Goal: Register for event/course

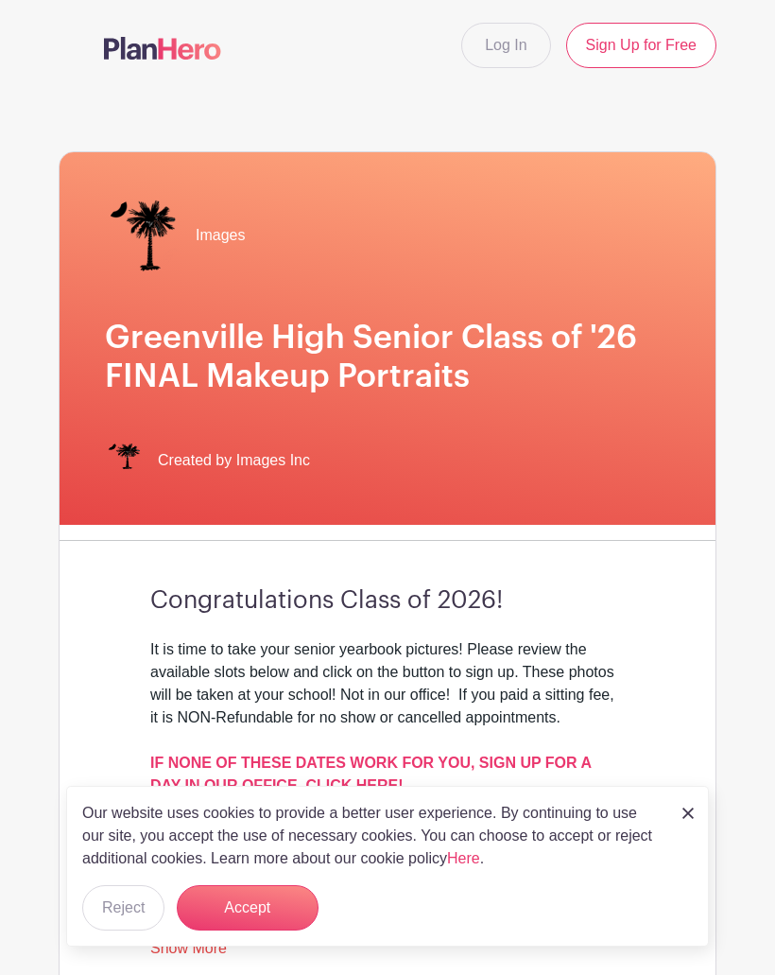
click at [300, 897] on button "Accept" at bounding box center [248, 907] width 142 height 45
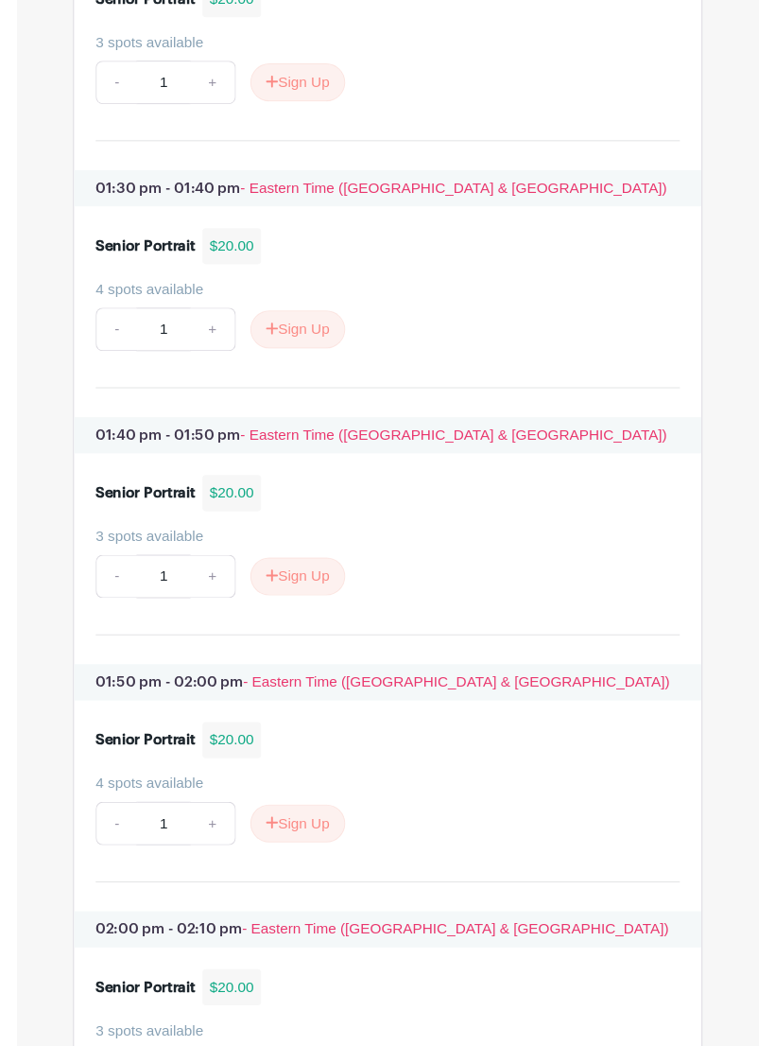
scroll to position [6864, 0]
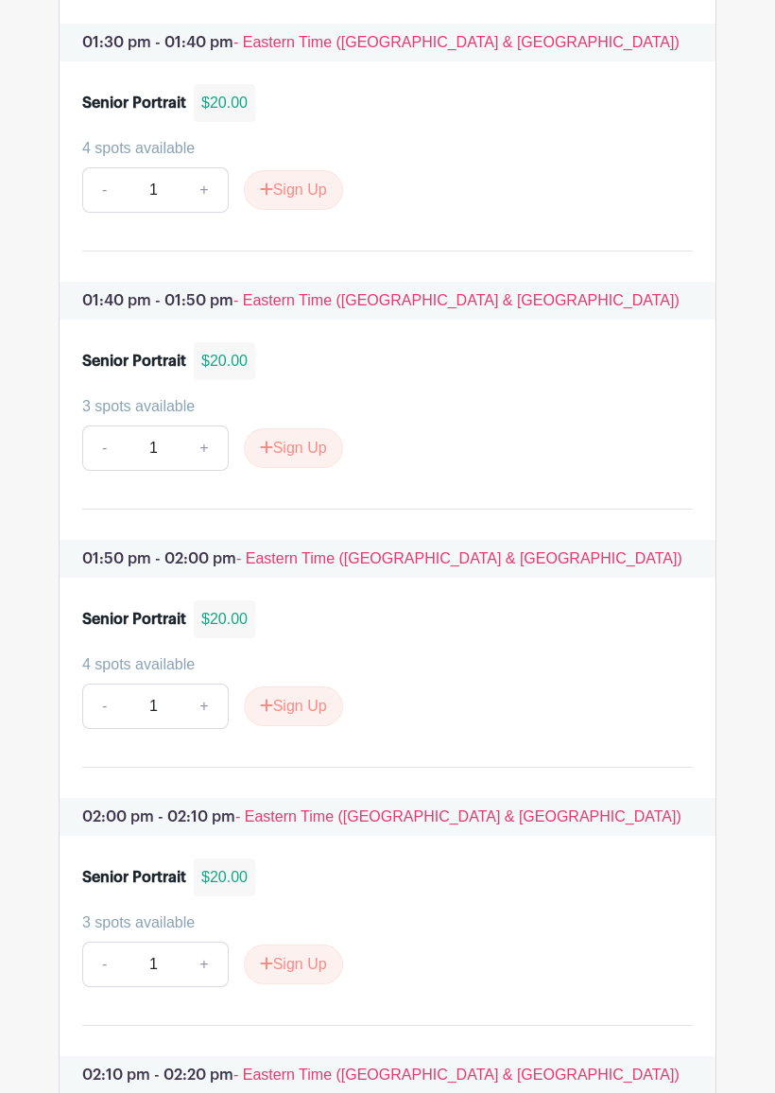
click at [304, 711] on button "Sign Up" at bounding box center [293, 706] width 99 height 40
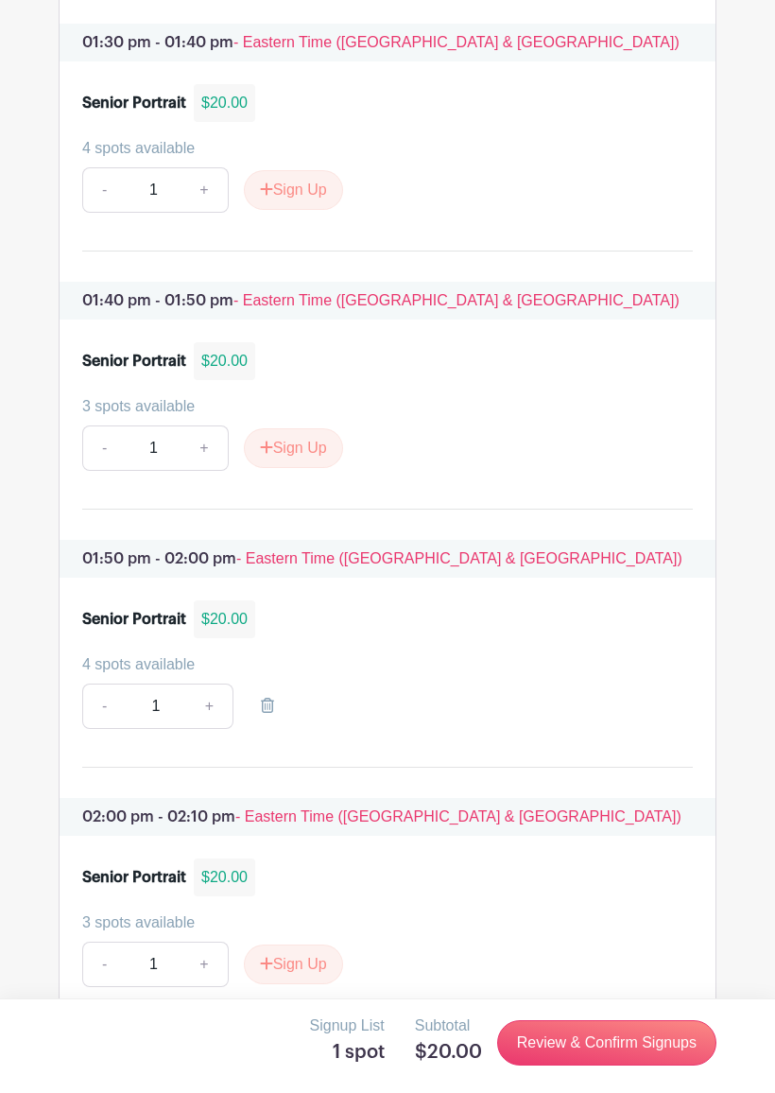
click at [624, 974] on link "Review & Confirm Signups" at bounding box center [606, 1042] width 219 height 45
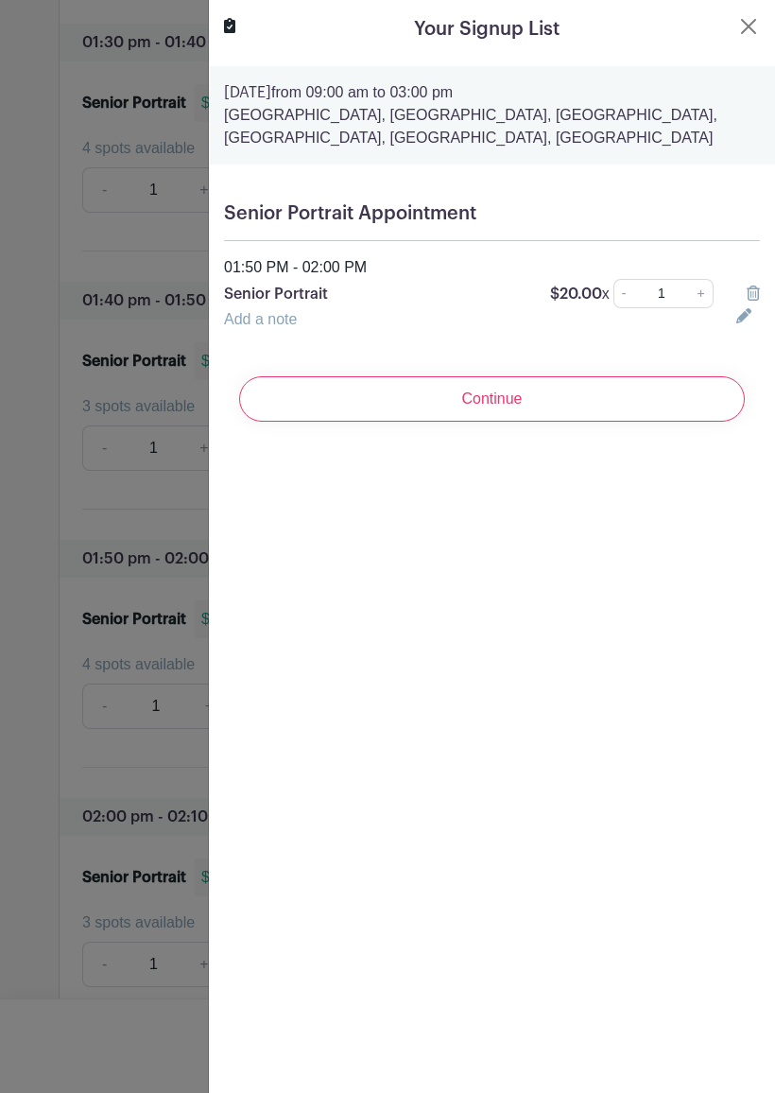
click at [642, 397] on input "Continue" at bounding box center [492, 398] width 506 height 45
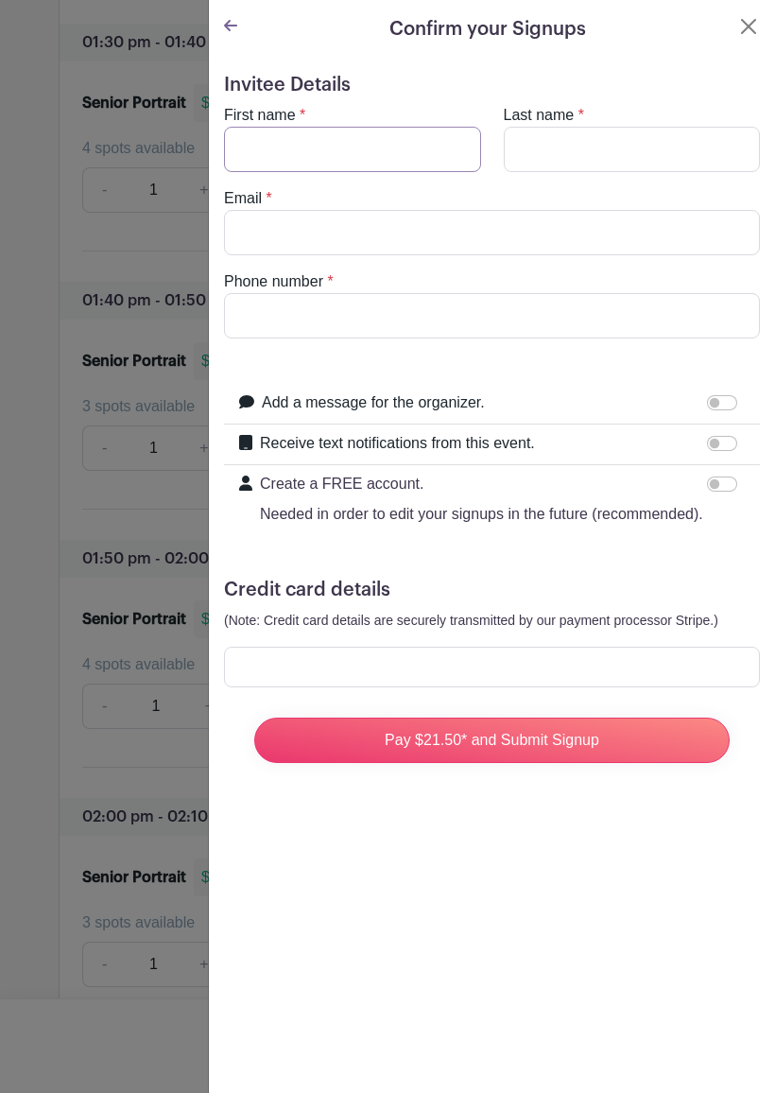
click at [386, 158] on input "First name" at bounding box center [352, 149] width 257 height 45
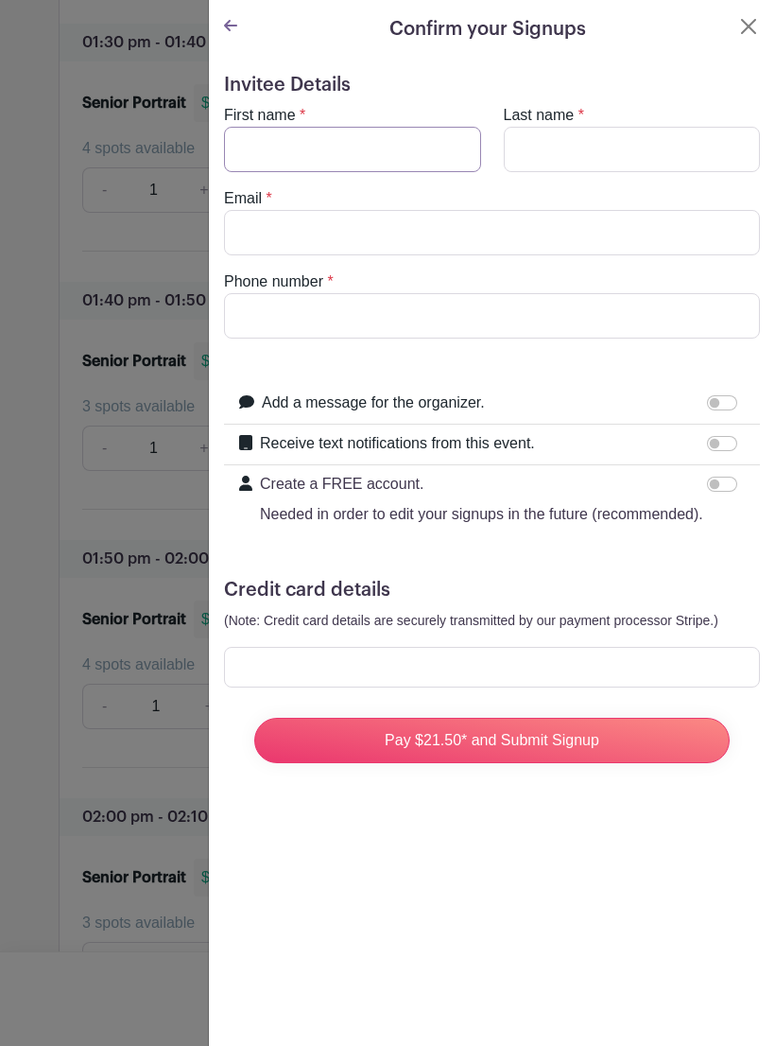
type input "Y"
type input "Nyasia"
click at [598, 138] on input "Last name" at bounding box center [632, 149] width 257 height 45
type input "[PERSON_NAME]"
click at [669, 217] on input "Email" at bounding box center [492, 232] width 536 height 45
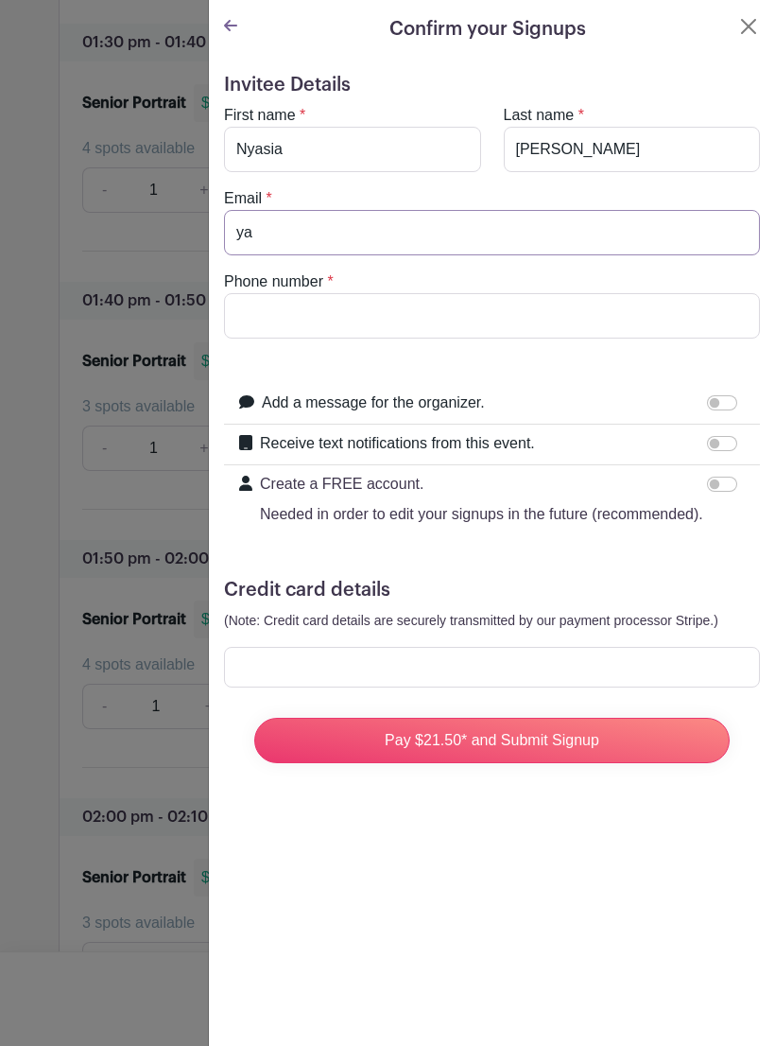
type input "y"
click at [492, 740] on input "Pay $21.50* and Submit Signup" at bounding box center [492, 740] width 476 height 45
type input "[EMAIL_ADDRESS][DOMAIN_NAME]"
click at [567, 323] on input "Phone number" at bounding box center [492, 315] width 536 height 45
type input "8648071553"
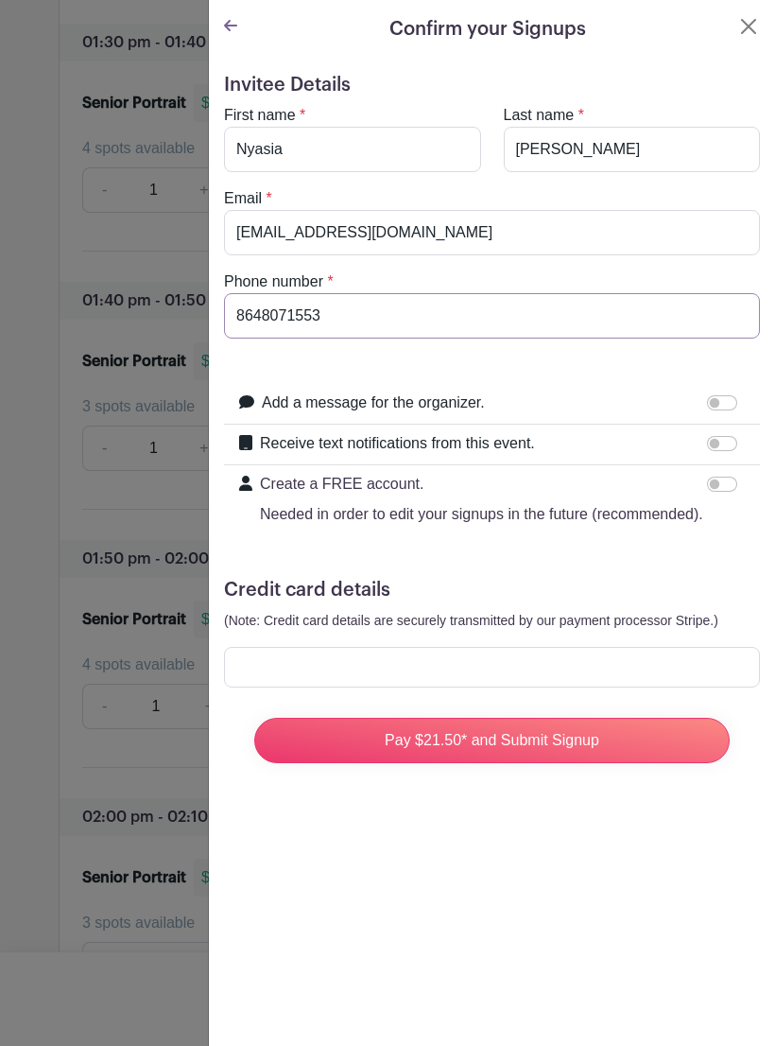
click at [492, 740] on input "Pay $21.50* and Submit Signup" at bounding box center [492, 740] width 476 height 45
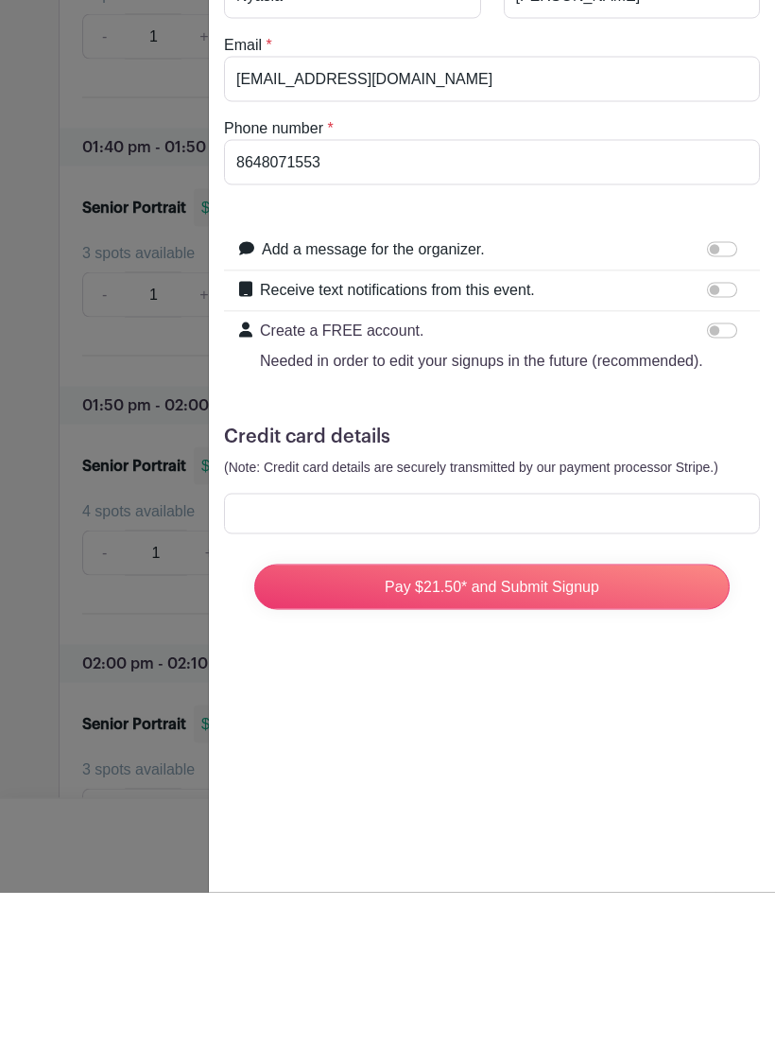
click at [642, 718] on input "Pay $21.50* and Submit Signup" at bounding box center [492, 740] width 476 height 45
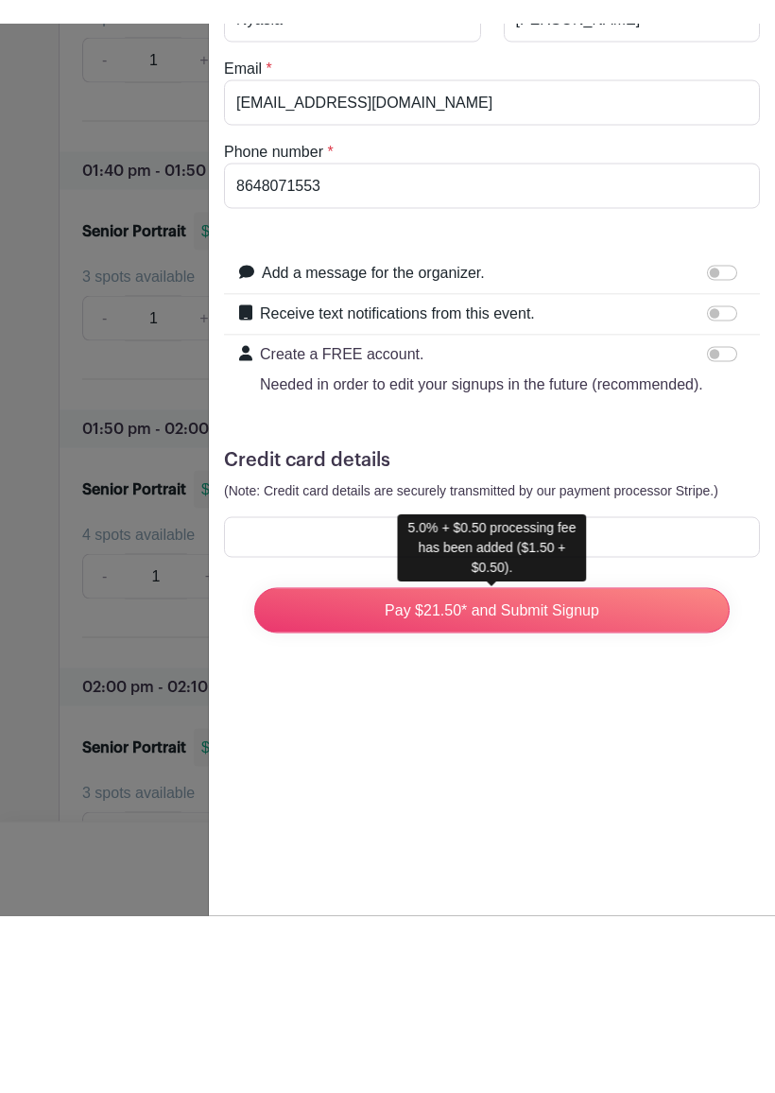
scroll to position [7018, 0]
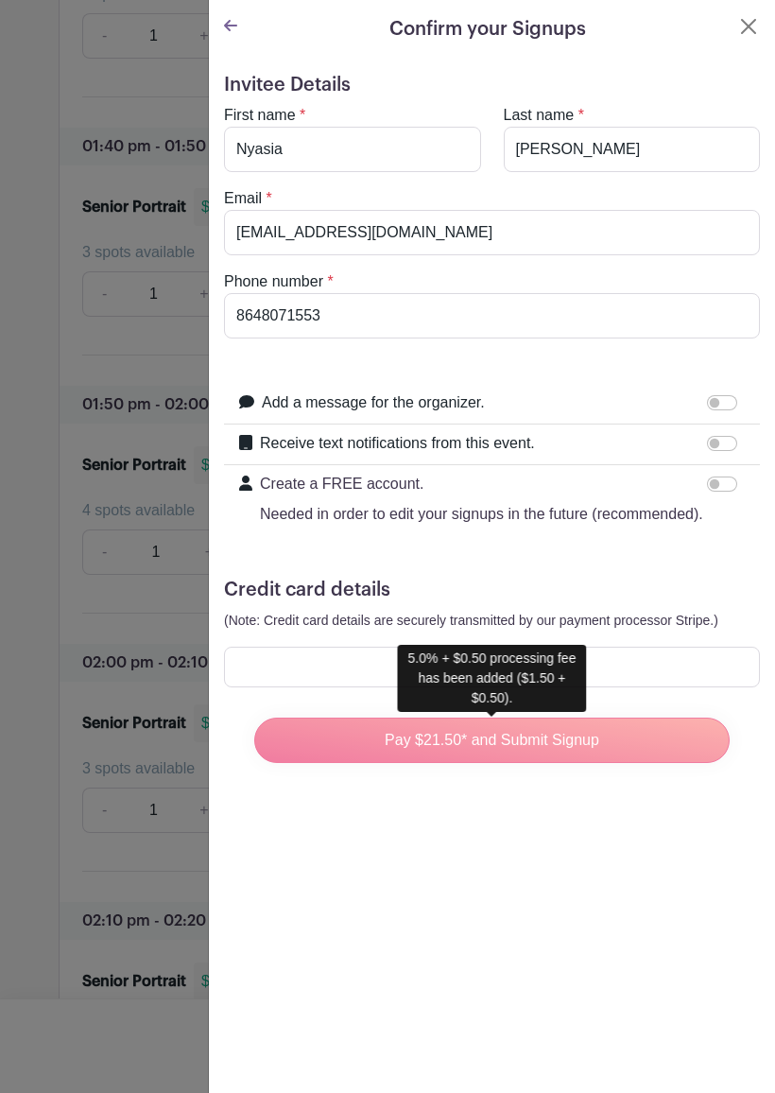
click at [669, 755] on div "Pay $21.50* and Submit Signup" at bounding box center [492, 741] width 506 height 76
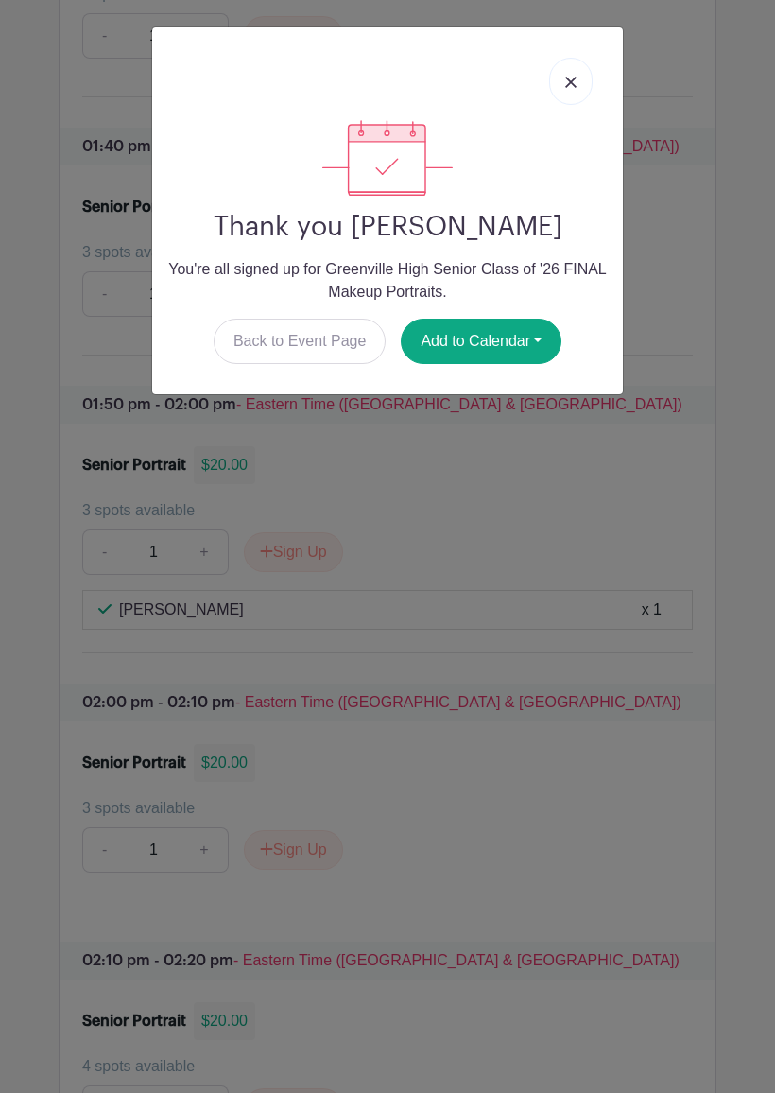
click at [499, 338] on button "Add to Calendar" at bounding box center [481, 341] width 161 height 45
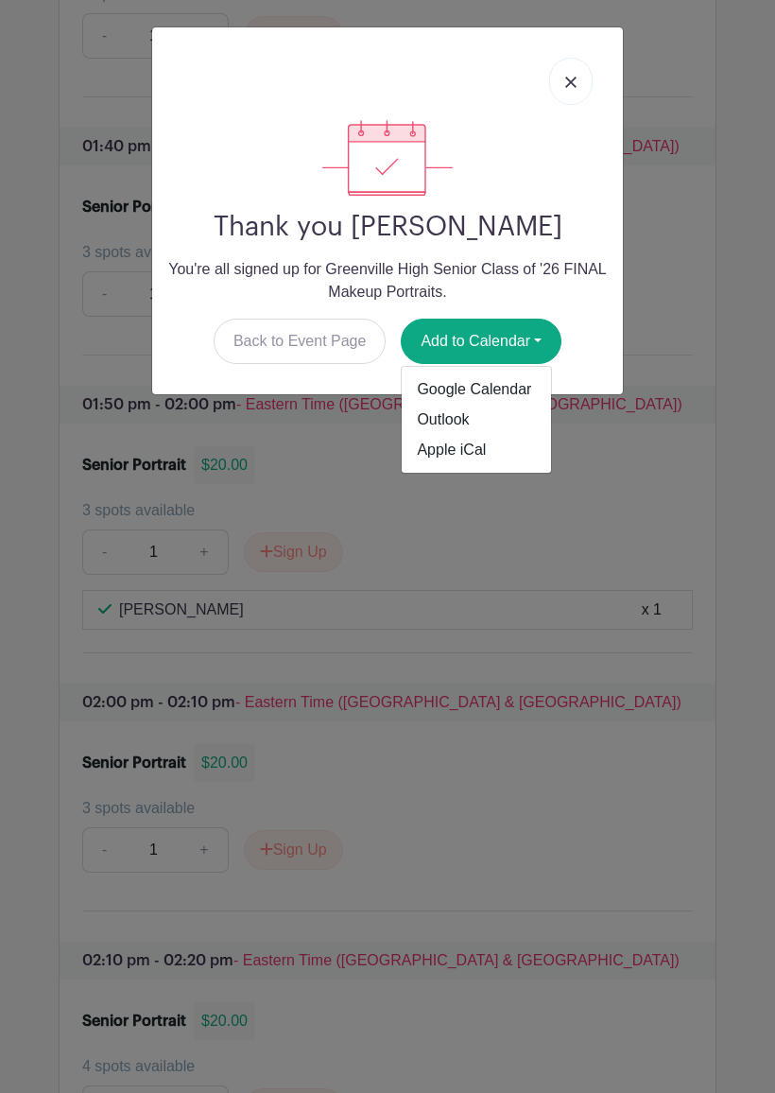
click at [495, 456] on link "Apple iCal" at bounding box center [476, 450] width 149 height 30
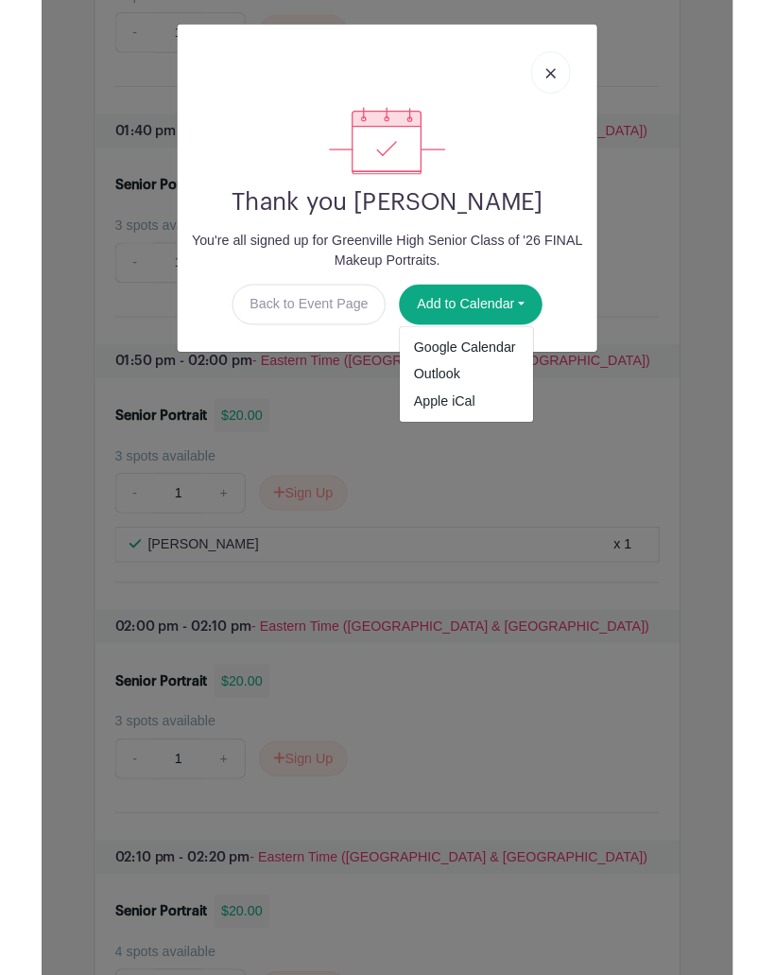
scroll to position [7071, 0]
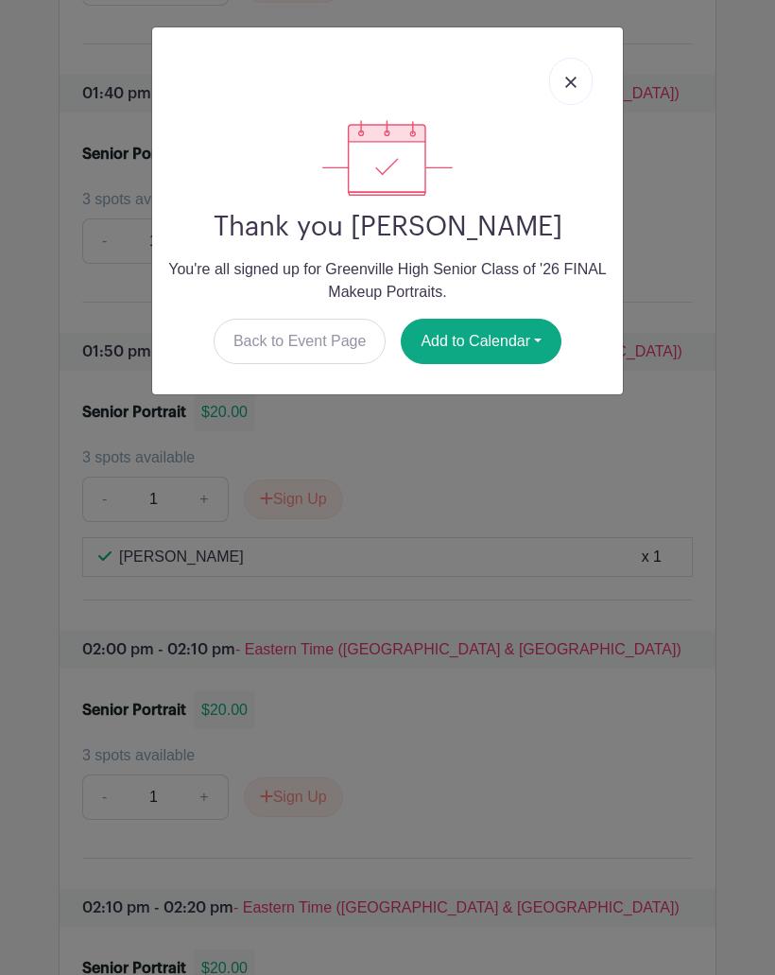
click at [479, 333] on button "Add to Calendar" at bounding box center [481, 341] width 161 height 45
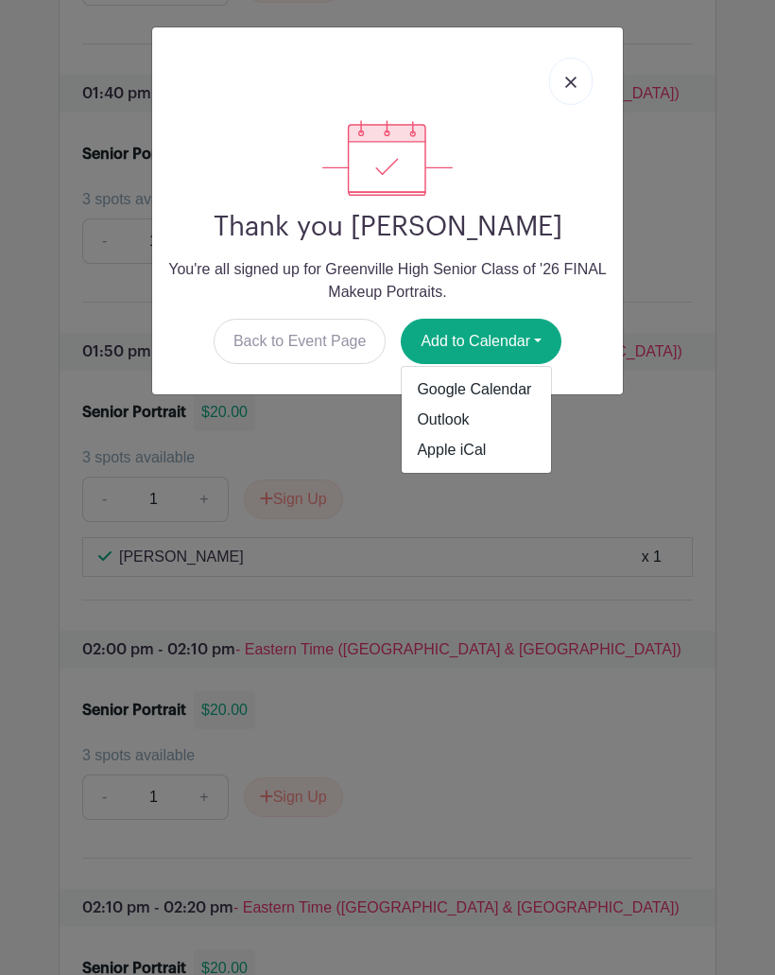
click at [500, 394] on link "Google Calendar" at bounding box center [476, 389] width 149 height 30
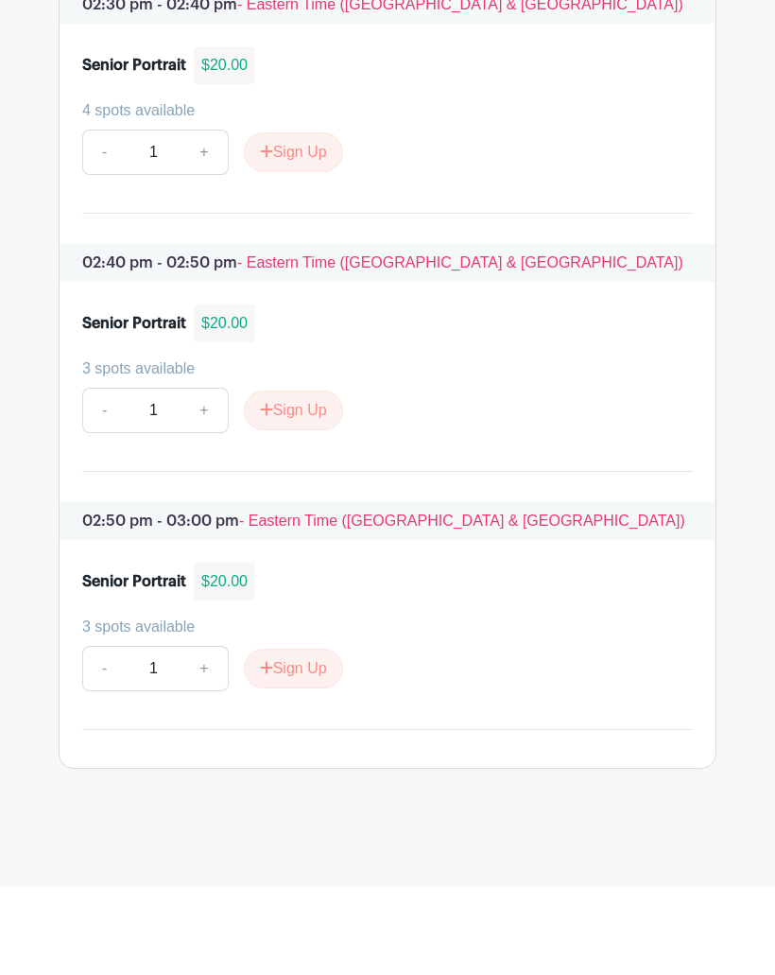
scroll to position [8451, 0]
